Goal: Navigation & Orientation: Find specific page/section

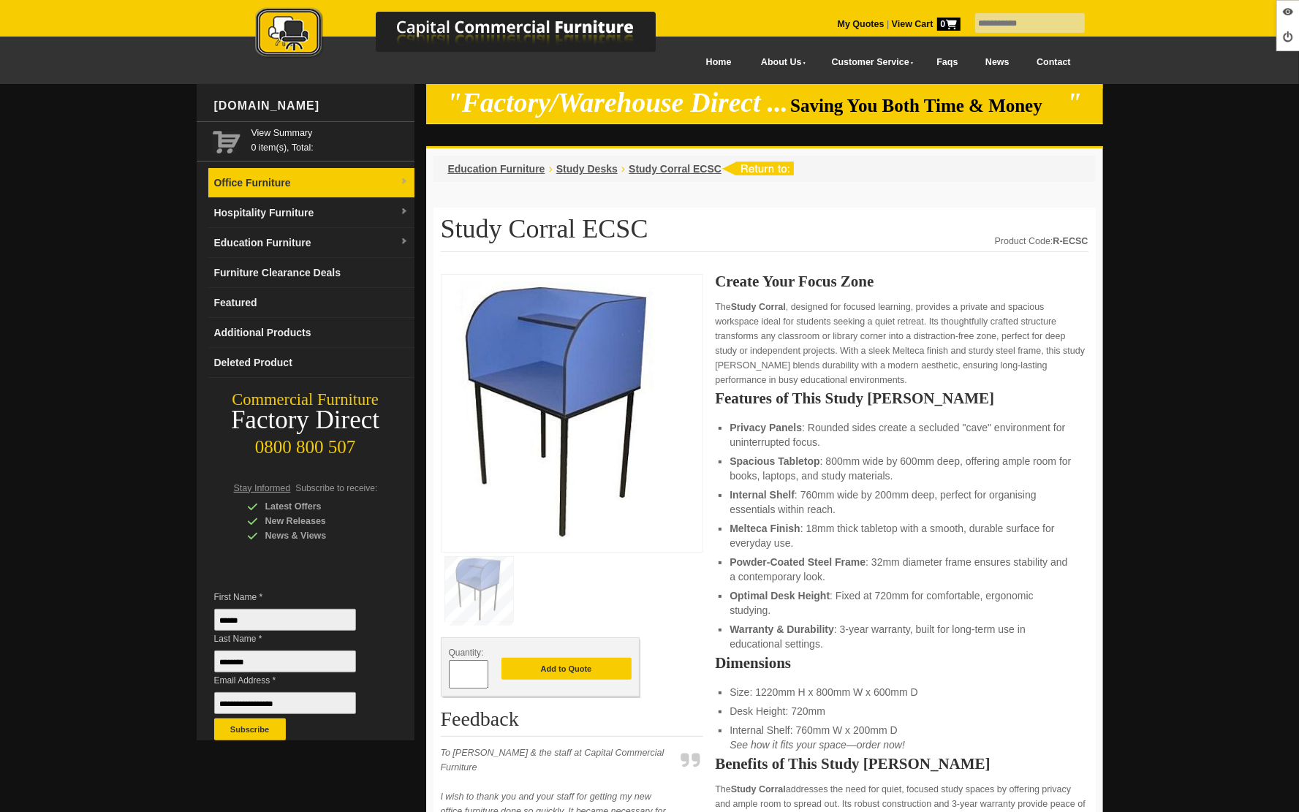
click at [276, 194] on link "Office Furniture" at bounding box center [311, 183] width 206 height 30
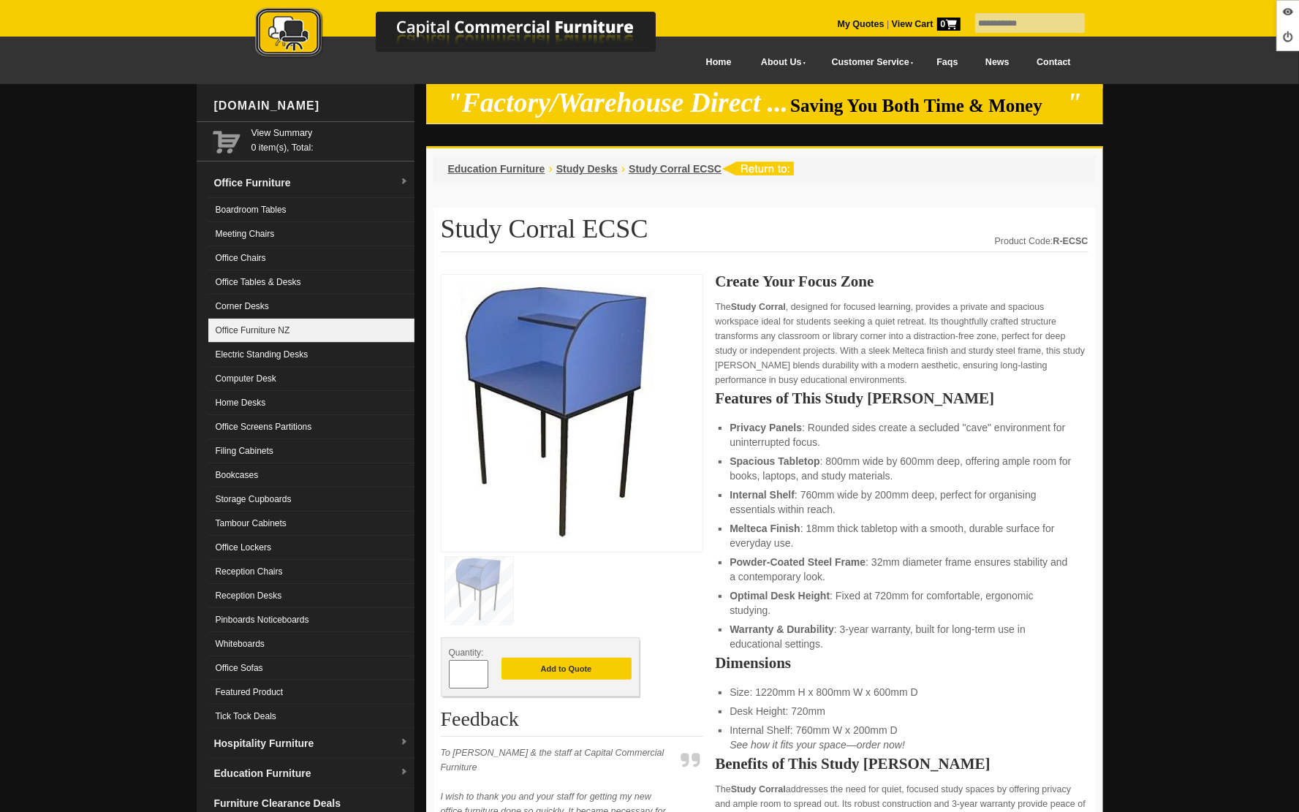
click at [274, 340] on link "Office Furniture NZ" at bounding box center [311, 331] width 206 height 24
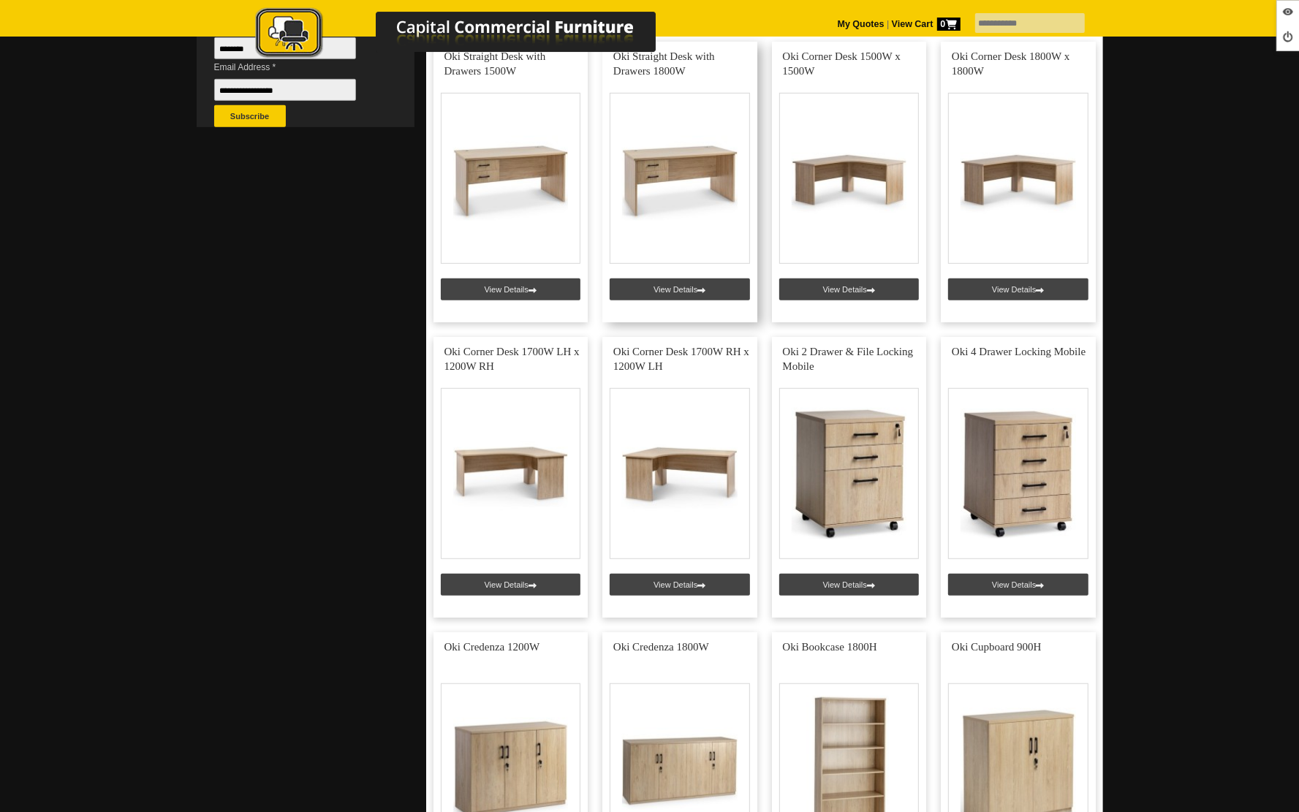
scroll to position [647, 0]
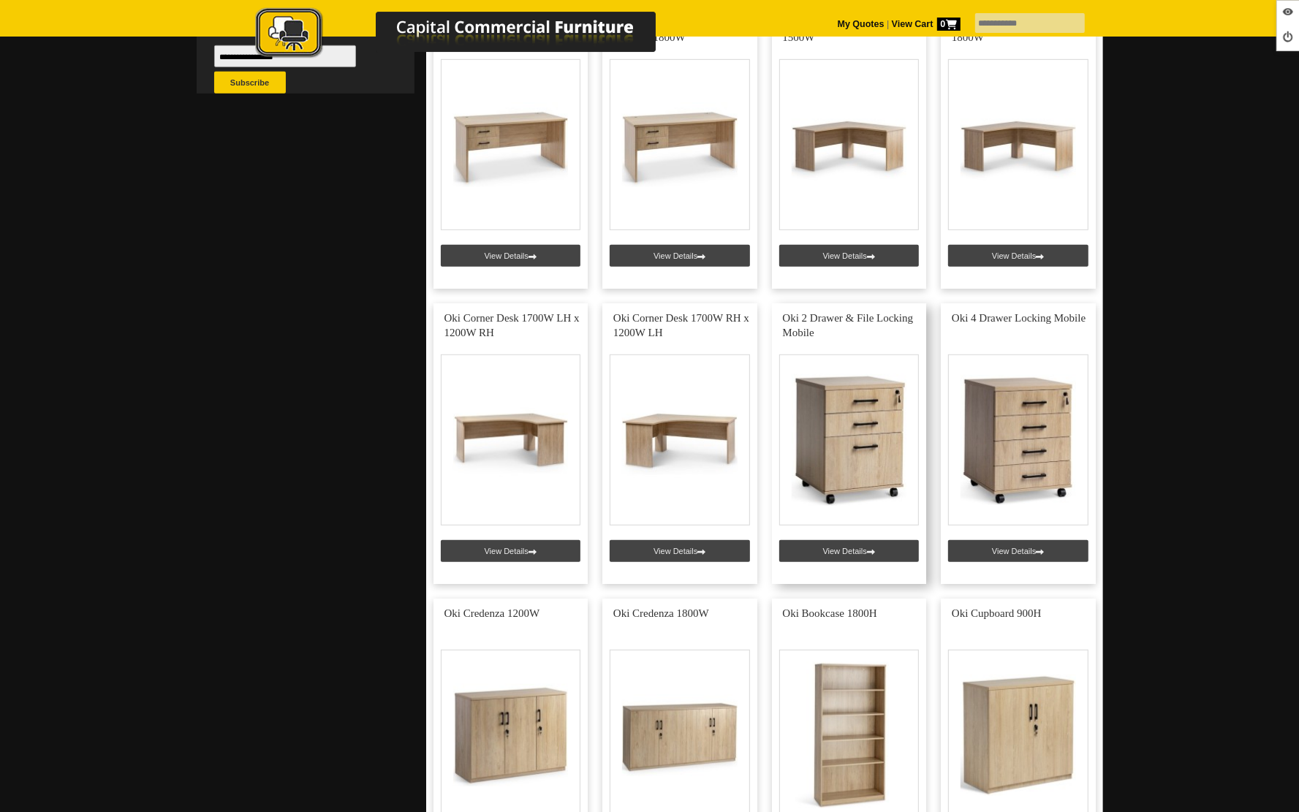
click at [848, 548] on link at bounding box center [849, 443] width 155 height 281
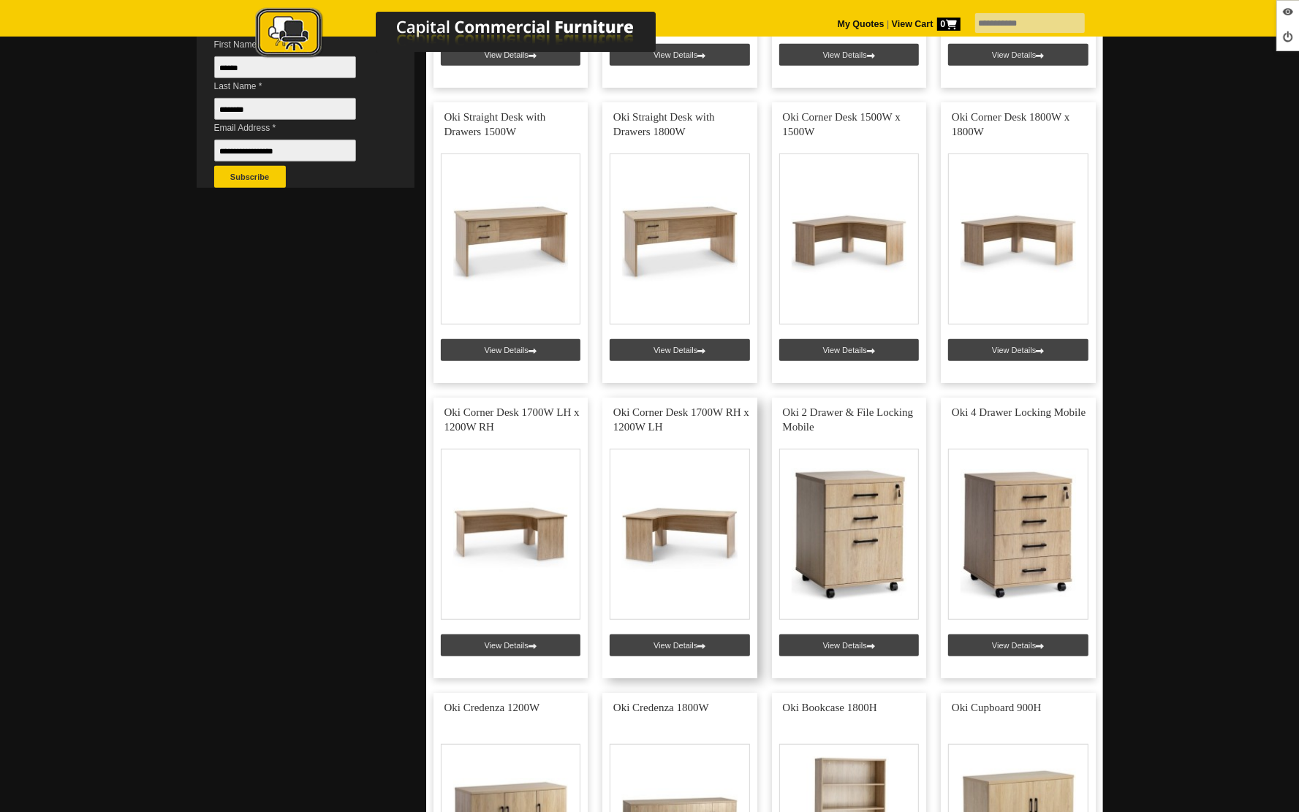
scroll to position [140, 0]
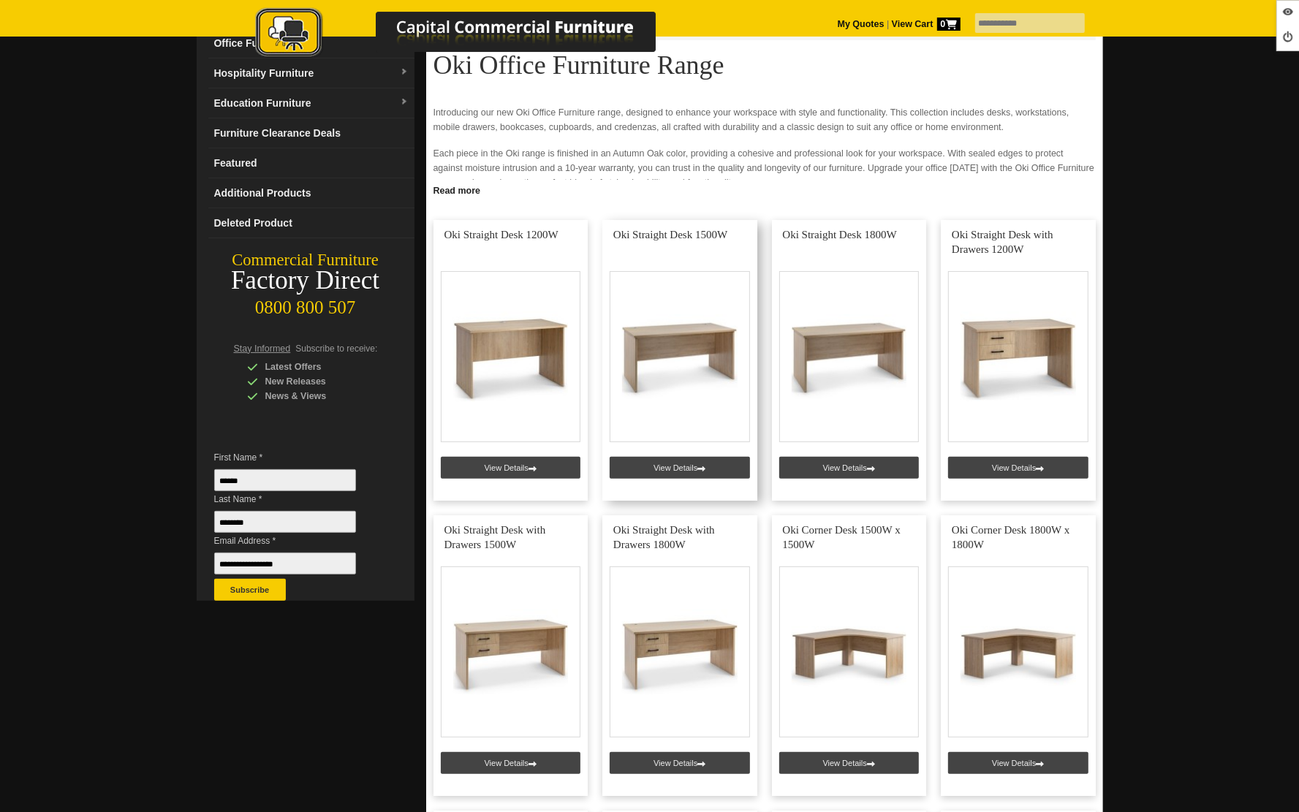
click at [678, 471] on link at bounding box center [679, 360] width 155 height 281
